Goal: Transaction & Acquisition: Subscribe to service/newsletter

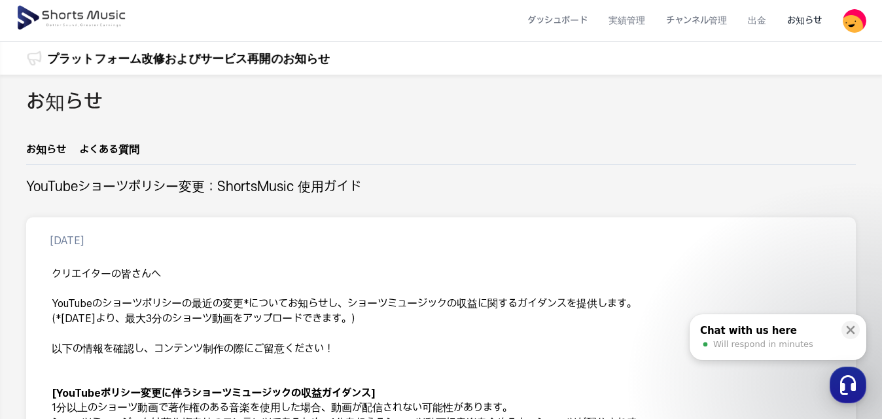
click at [57, 12] on img at bounding box center [72, 18] width 113 height 37
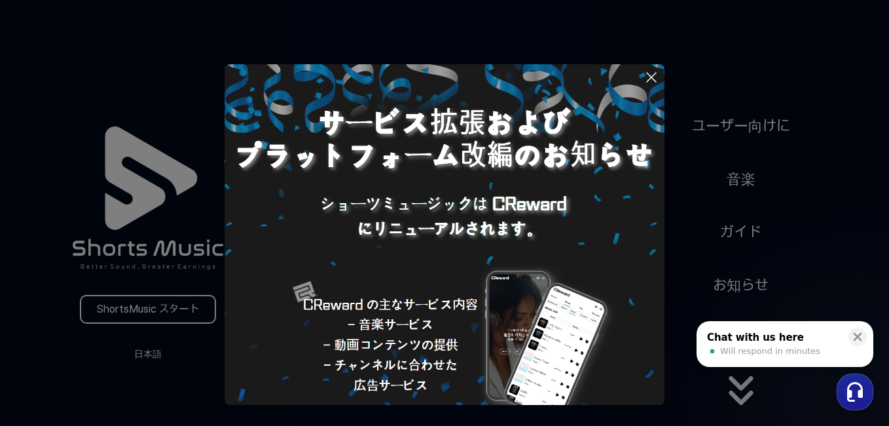
click at [332, 289] on img at bounding box center [445, 284] width 440 height 440
click at [196, 309] on button at bounding box center [444, 213] width 889 height 426
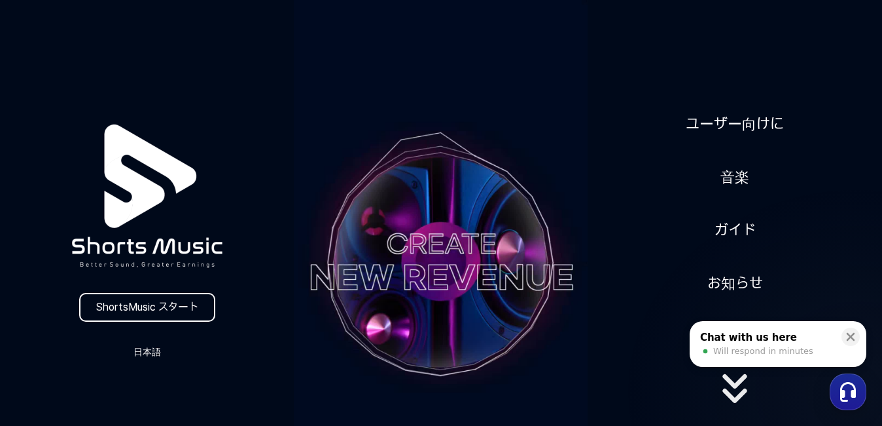
click at [196, 309] on link "ShortsMusic スタート" at bounding box center [147, 307] width 136 height 29
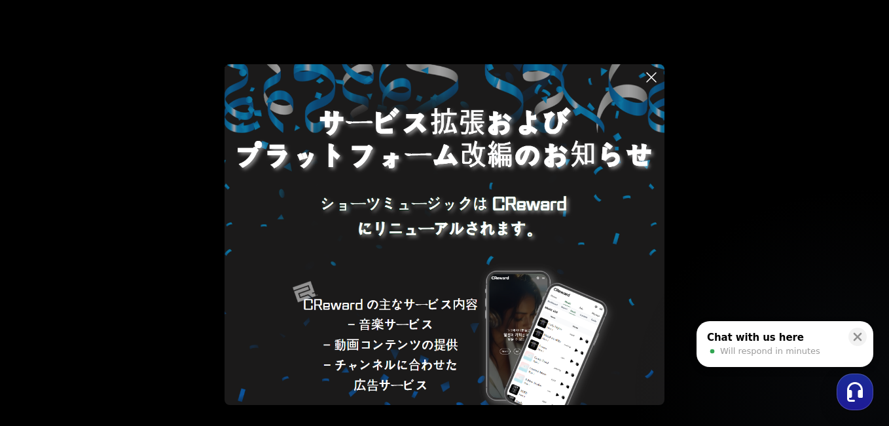
click at [465, 277] on img at bounding box center [445, 284] width 440 height 440
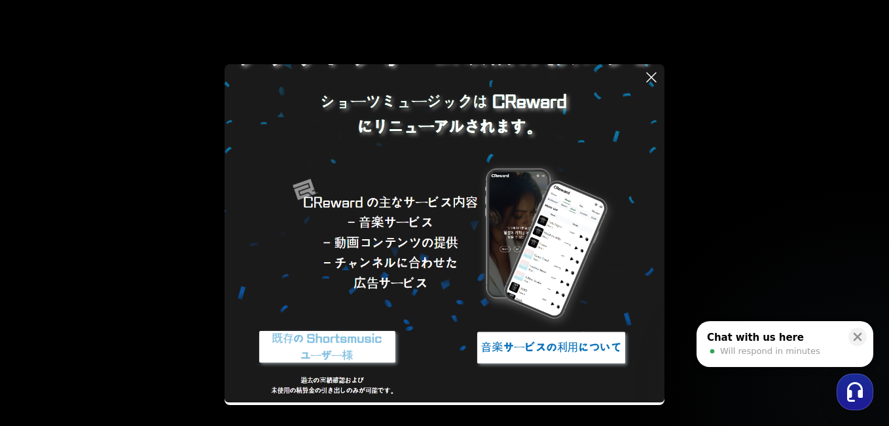
scroll to position [103, 0]
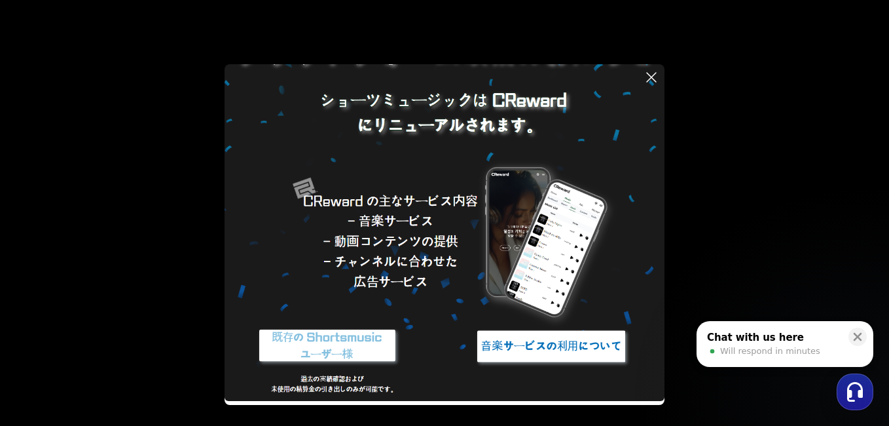
click at [373, 342] on img at bounding box center [327, 345] width 164 height 49
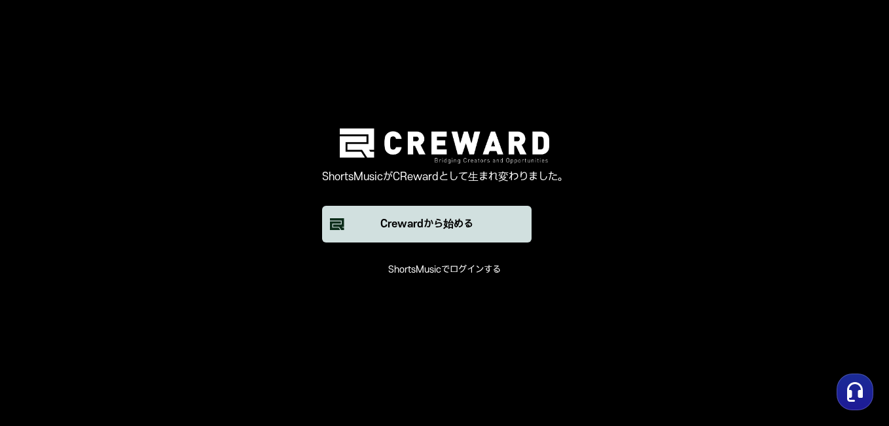
click at [491, 220] on button "Crewardから始める" at bounding box center [426, 224] width 209 height 37
